Goal: Task Accomplishment & Management: Use online tool/utility

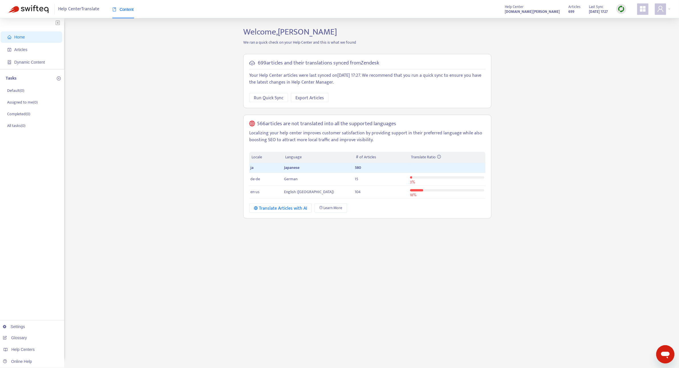
click at [623, 8] on img at bounding box center [621, 8] width 7 height 7
click at [629, 21] on link "Quick Sync" at bounding box center [633, 20] width 24 height 7
click at [25, 45] on span "Articles" at bounding box center [32, 49] width 50 height 11
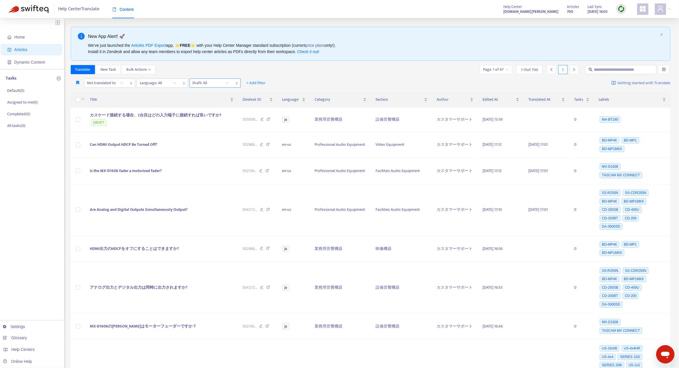
click at [227, 83] on input "search" at bounding box center [211, 83] width 36 height 9
click at [203, 111] on div "No" at bounding box center [243, 113] width 99 height 6
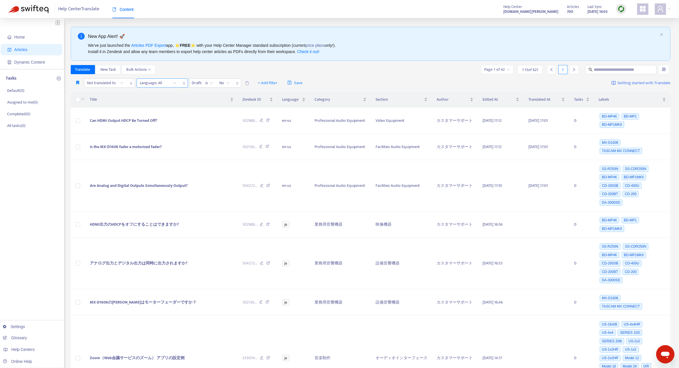
click at [173, 83] on div "Language: All" at bounding box center [158, 83] width 43 height 9
click at [153, 110] on div "ja" at bounding box center [190, 113] width 99 height 6
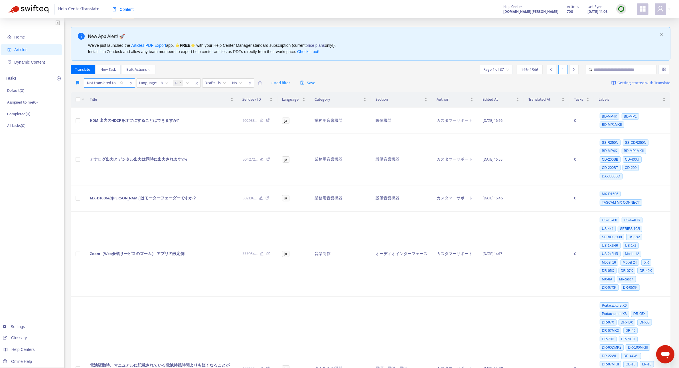
click at [119, 84] on div at bounding box center [102, 83] width 35 height 7
click at [112, 94] on div "en-us" at bounding box center [137, 94] width 99 height 6
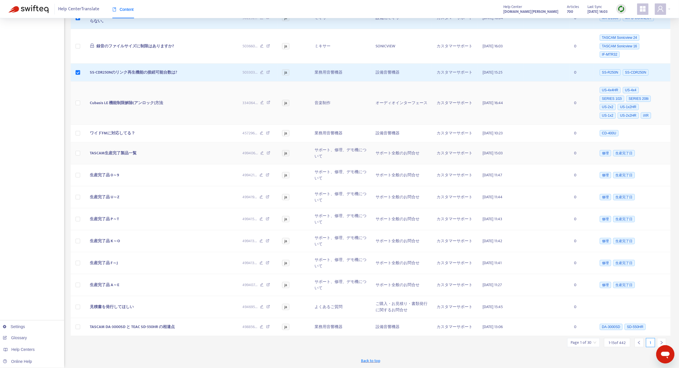
scroll to position [201, 0]
click at [662, 342] on icon "right" at bounding box center [662, 343] width 4 height 4
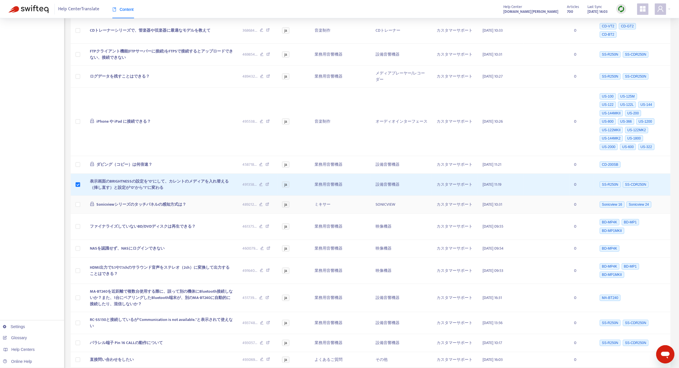
scroll to position [146, 0]
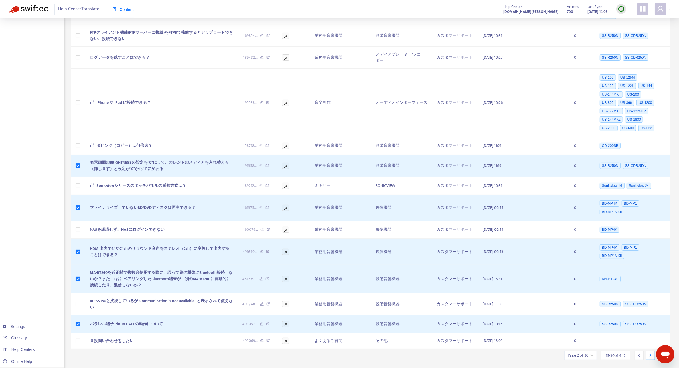
click at [664, 353] on icon "right" at bounding box center [662, 355] width 4 height 4
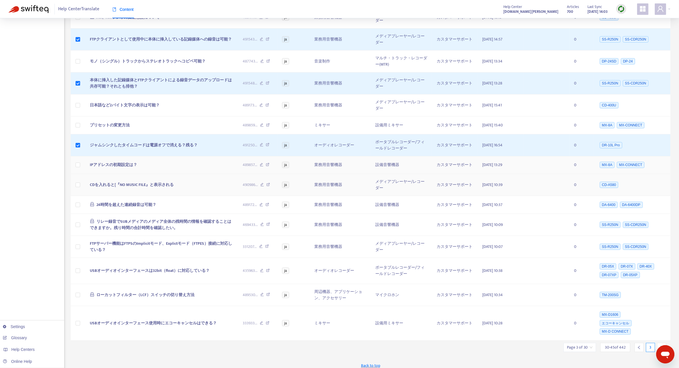
scroll to position [114, 0]
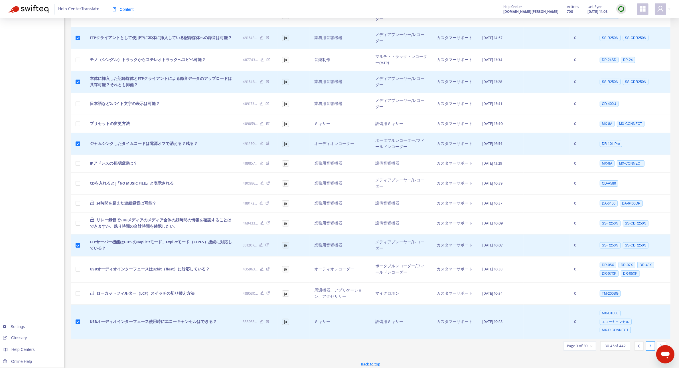
click at [659, 345] on div at bounding box center [661, 345] width 9 height 9
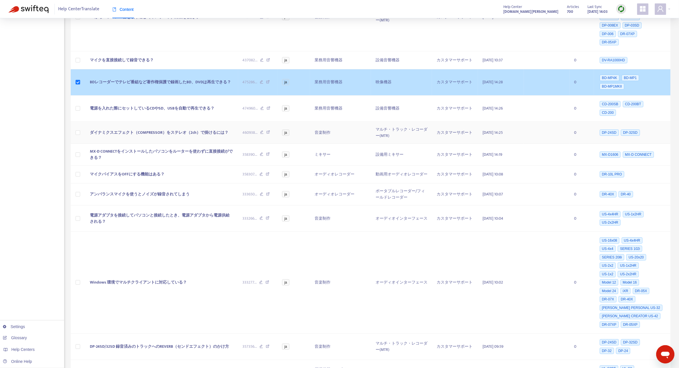
scroll to position [180, 0]
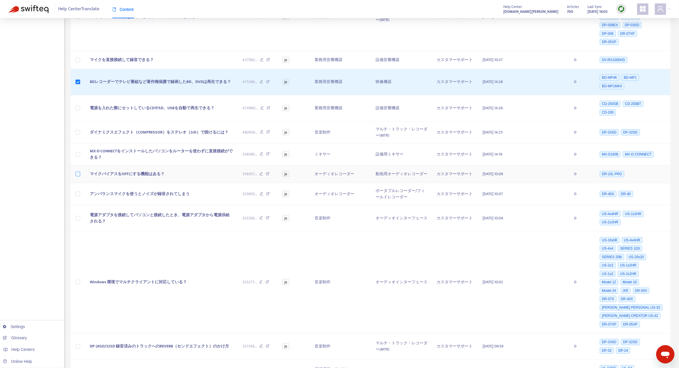
click at [79, 177] on label at bounding box center [78, 174] width 5 height 6
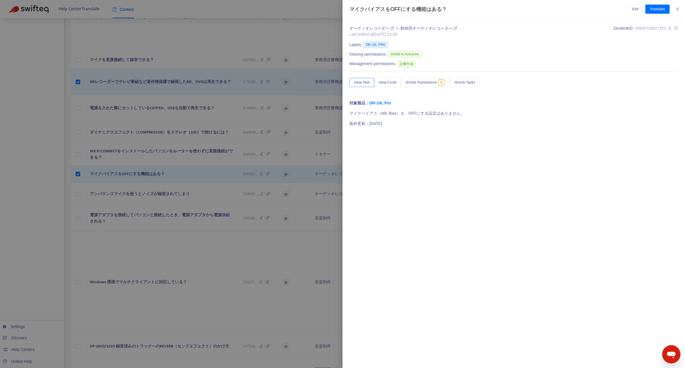
click at [199, 199] on div at bounding box center [342, 184] width 685 height 368
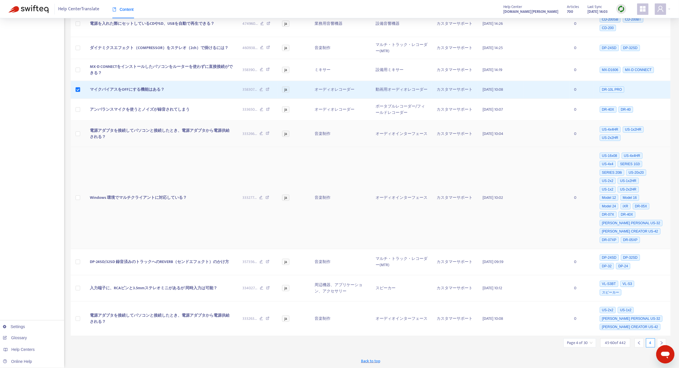
scroll to position [271, 0]
click at [660, 342] on icon "right" at bounding box center [662, 343] width 4 height 4
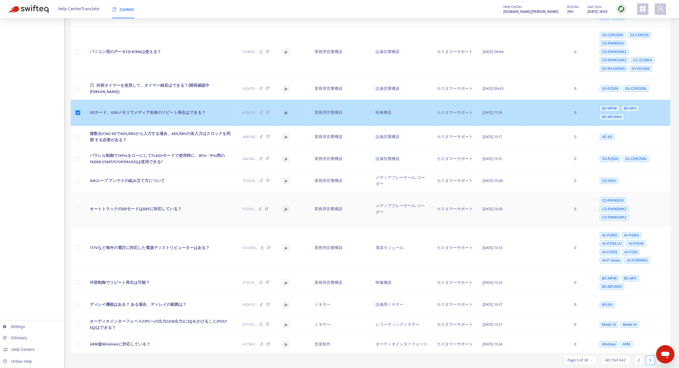
scroll to position [189, 0]
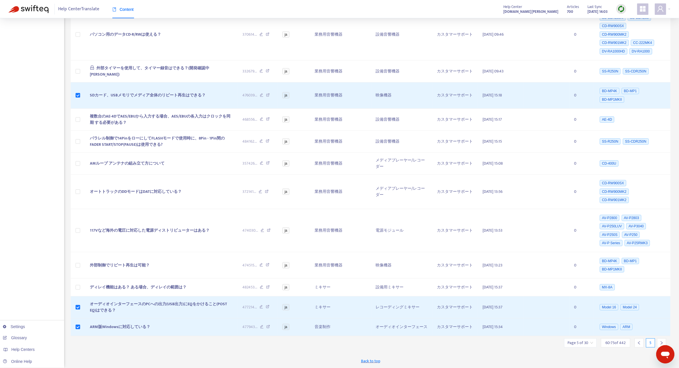
click at [661, 342] on icon "right" at bounding box center [662, 342] width 2 height 3
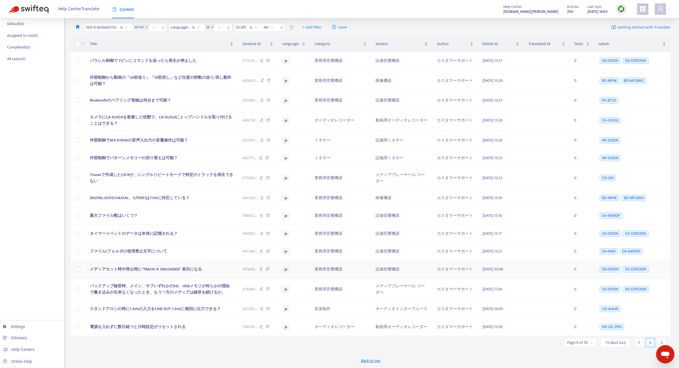
scroll to position [69, 0]
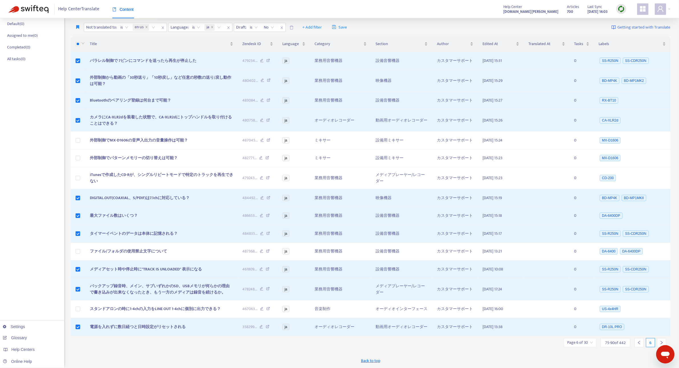
click at [661, 341] on icon "right" at bounding box center [662, 342] width 2 height 3
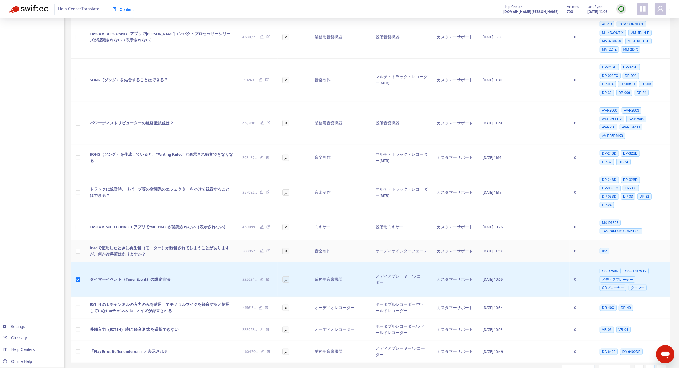
scroll to position [309, 0]
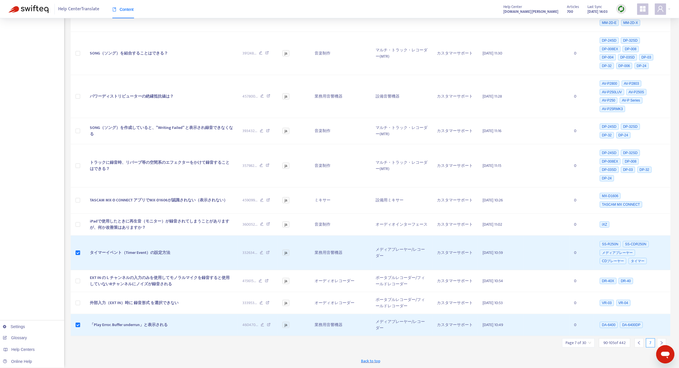
click at [660, 341] on icon "right" at bounding box center [662, 343] width 4 height 4
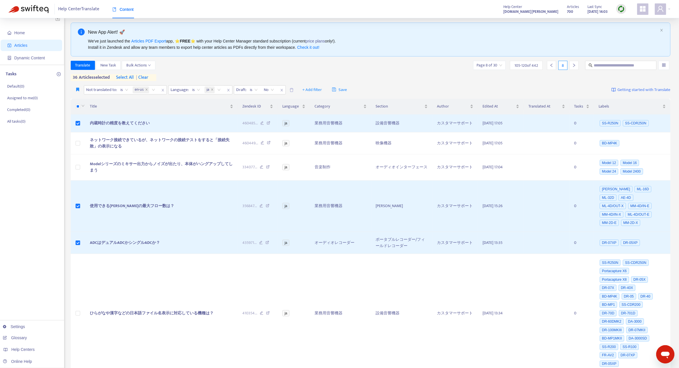
scroll to position [0, 0]
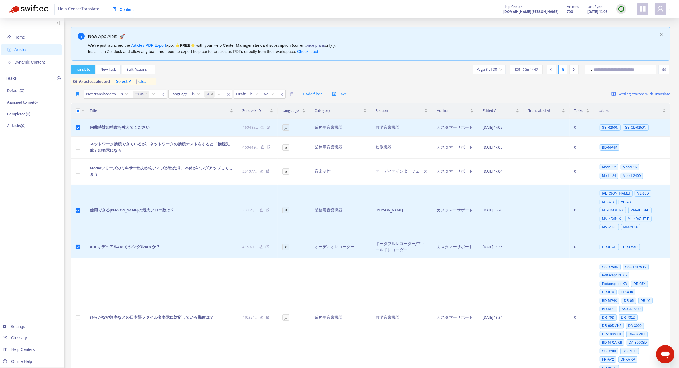
click at [80, 70] on span "Translate" at bounding box center [82, 69] width 15 height 6
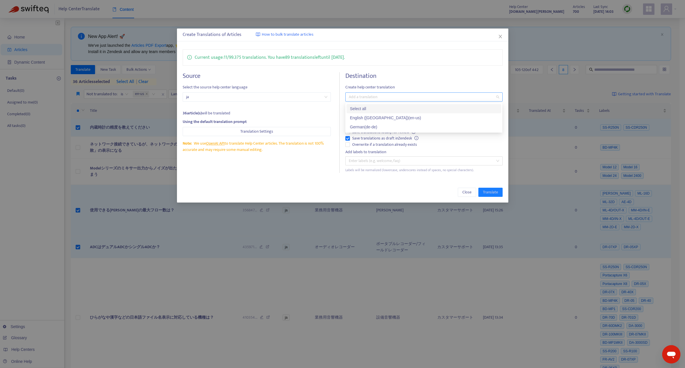
click at [359, 97] on div at bounding box center [421, 97] width 148 height 7
click at [366, 116] on div "English ([GEOGRAPHIC_DATA]) ( en-us )" at bounding box center [424, 118] width 148 height 6
click at [456, 77] on h4 "Destination" at bounding box center [423, 76] width 157 height 8
click at [486, 191] on span "Translate" at bounding box center [490, 192] width 15 height 6
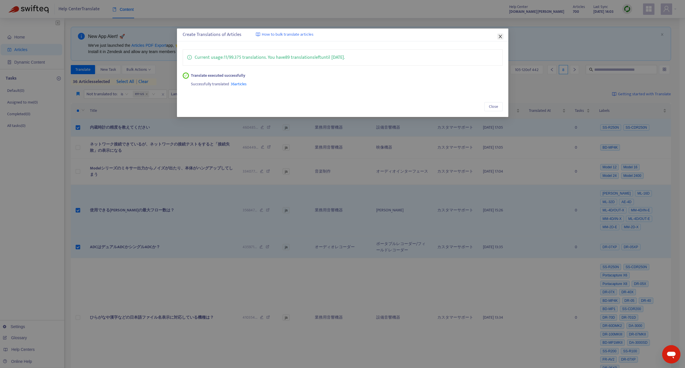
click at [501, 37] on icon "close" at bounding box center [500, 36] width 5 height 5
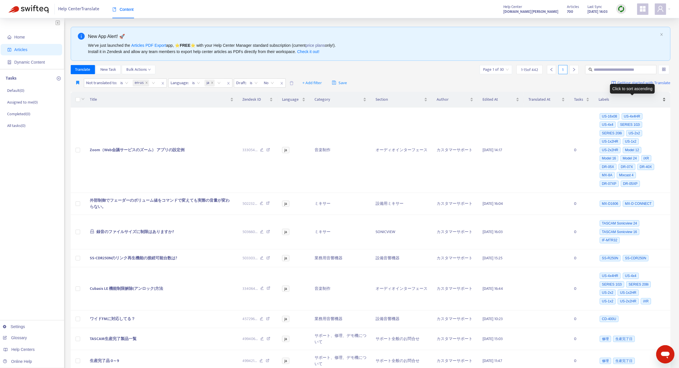
click at [605, 103] on span "Labels" at bounding box center [630, 99] width 63 height 6
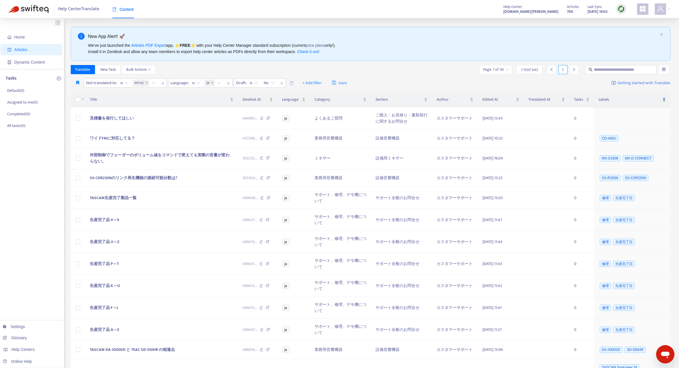
click at [605, 103] on span "Labels" at bounding box center [630, 99] width 63 height 6
